Goal: Transaction & Acquisition: Purchase product/service

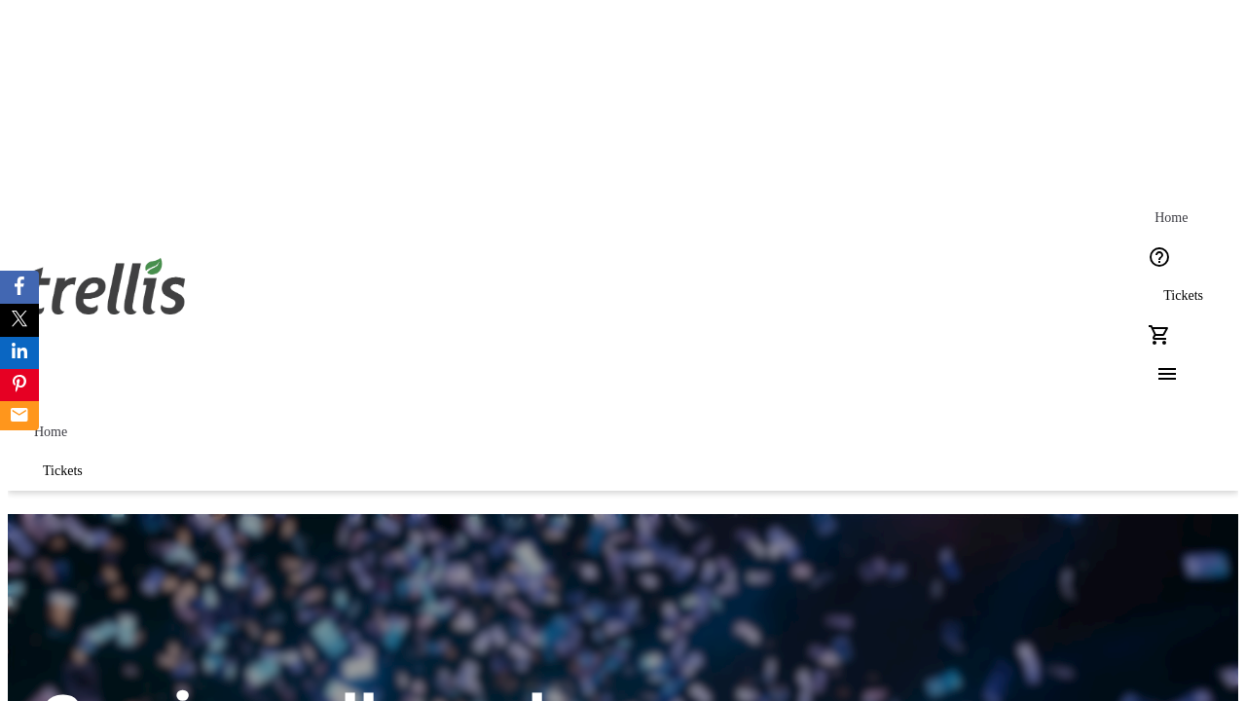
click at [1163, 288] on span "Tickets" at bounding box center [1183, 296] width 40 height 16
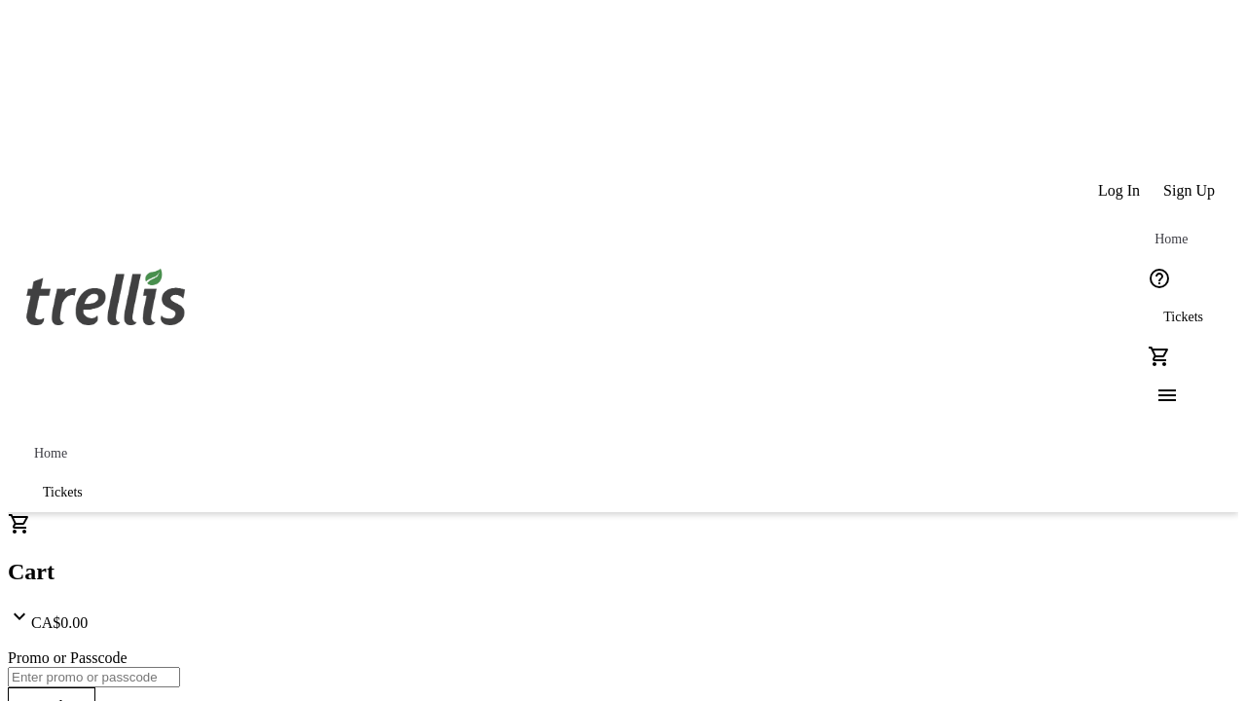
type input "1"
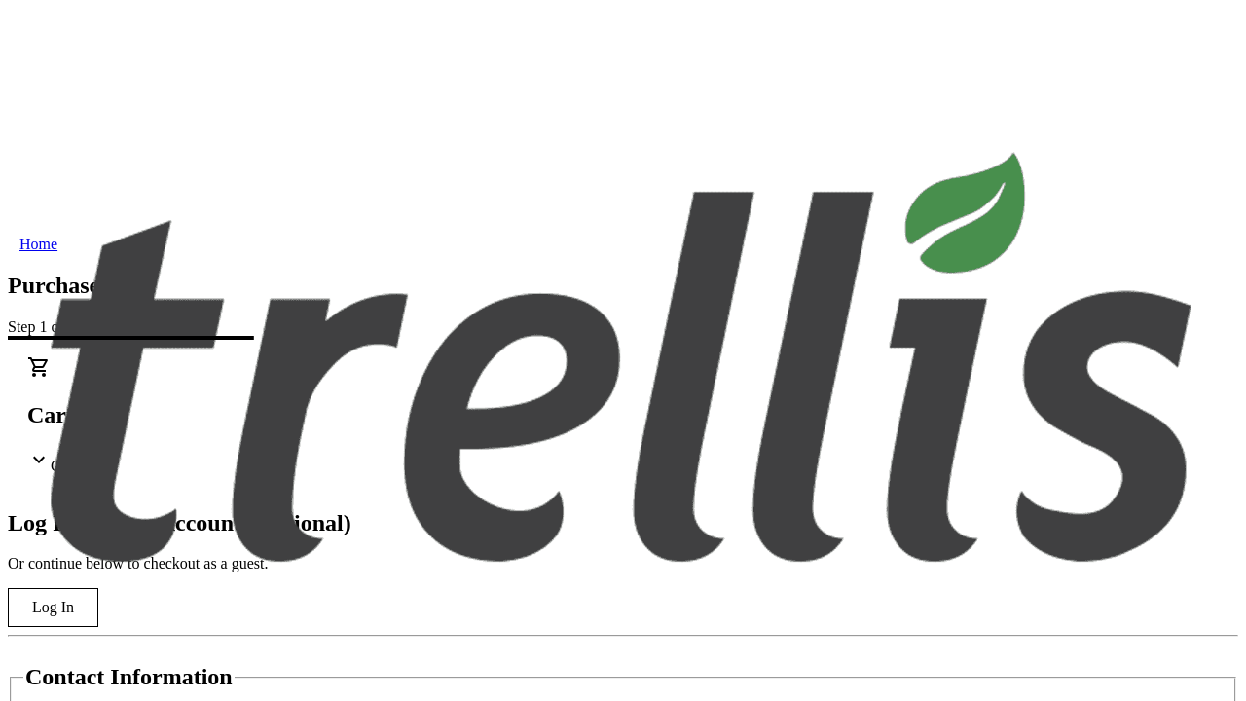
type input "[PERSON_NAME][EMAIL_ADDRESS][DOMAIN_NAME]"
type input "[PERSON_NAME]"
